Goal: Navigation & Orientation: Go to known website

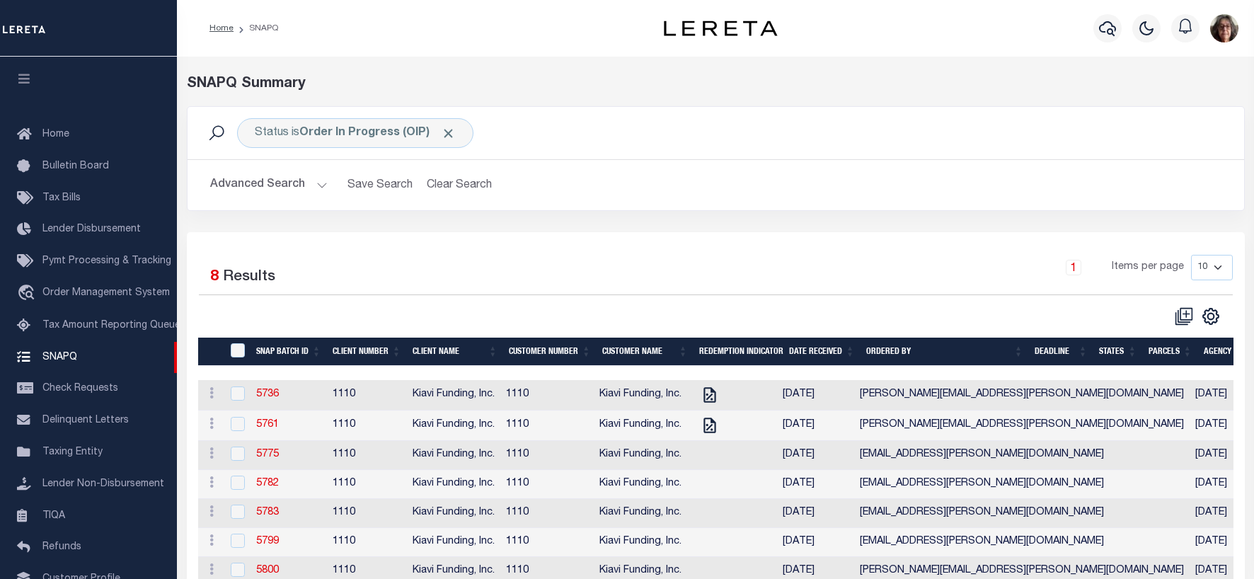
scroll to position [110, 0]
click at [216, 26] on link "Home" at bounding box center [221, 28] width 24 height 8
